Goal: Transaction & Acquisition: Purchase product/service

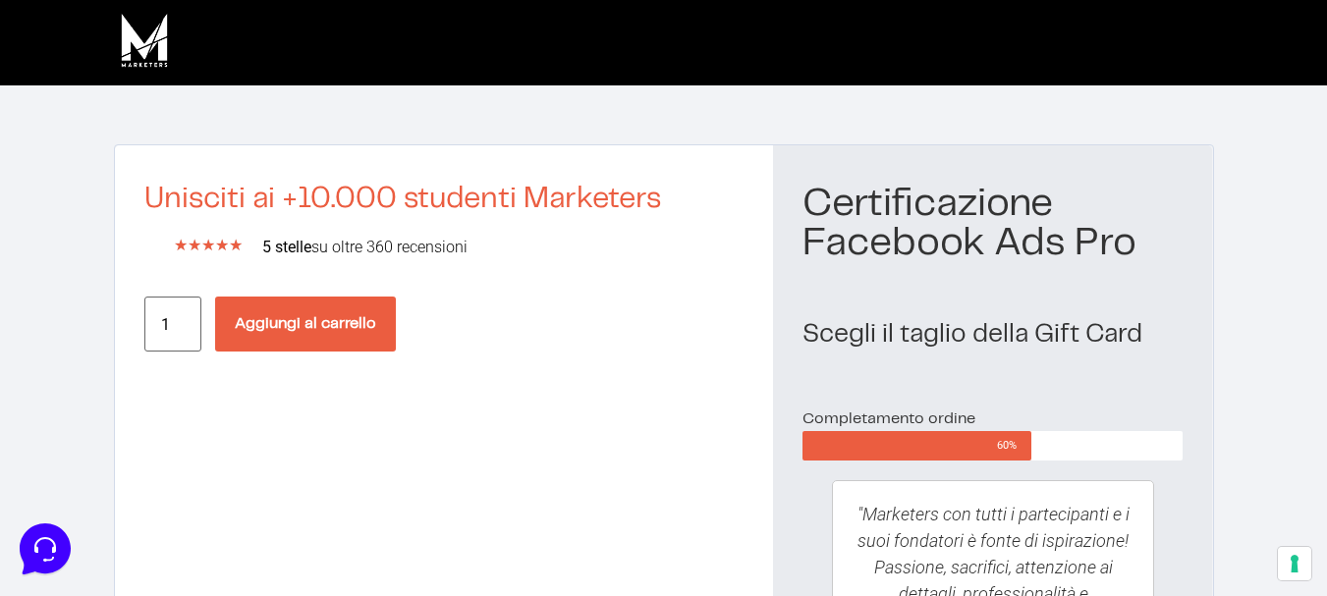
click at [340, 314] on button "Aggiungi al carrello" at bounding box center [305, 324] width 181 height 55
click at [340, 311] on button "Aggiungi al carrello" at bounding box center [305, 324] width 181 height 55
